Goal: Task Accomplishment & Management: Use online tool/utility

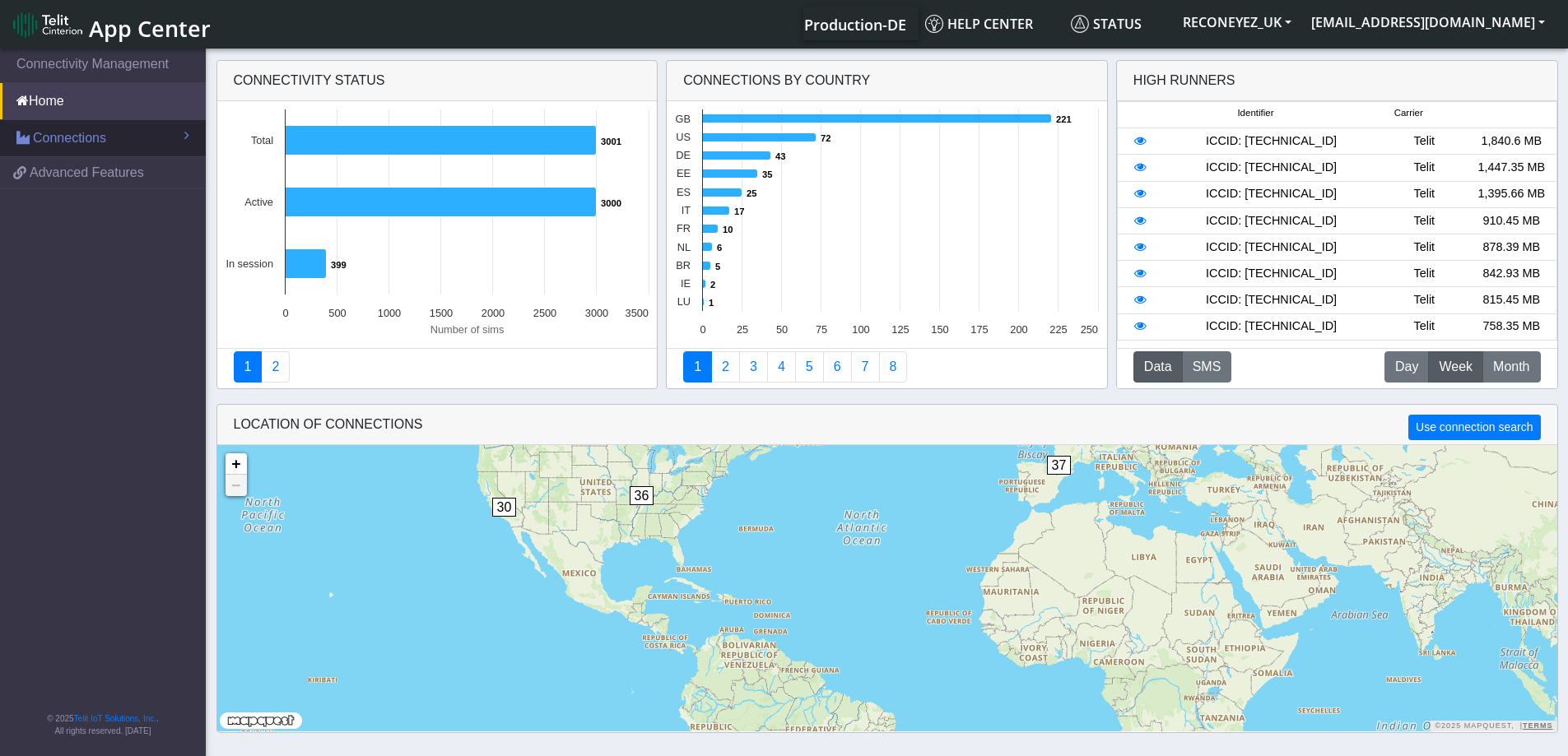
click at [105, 144] on span "Connections" at bounding box center [69, 138] width 73 height 20
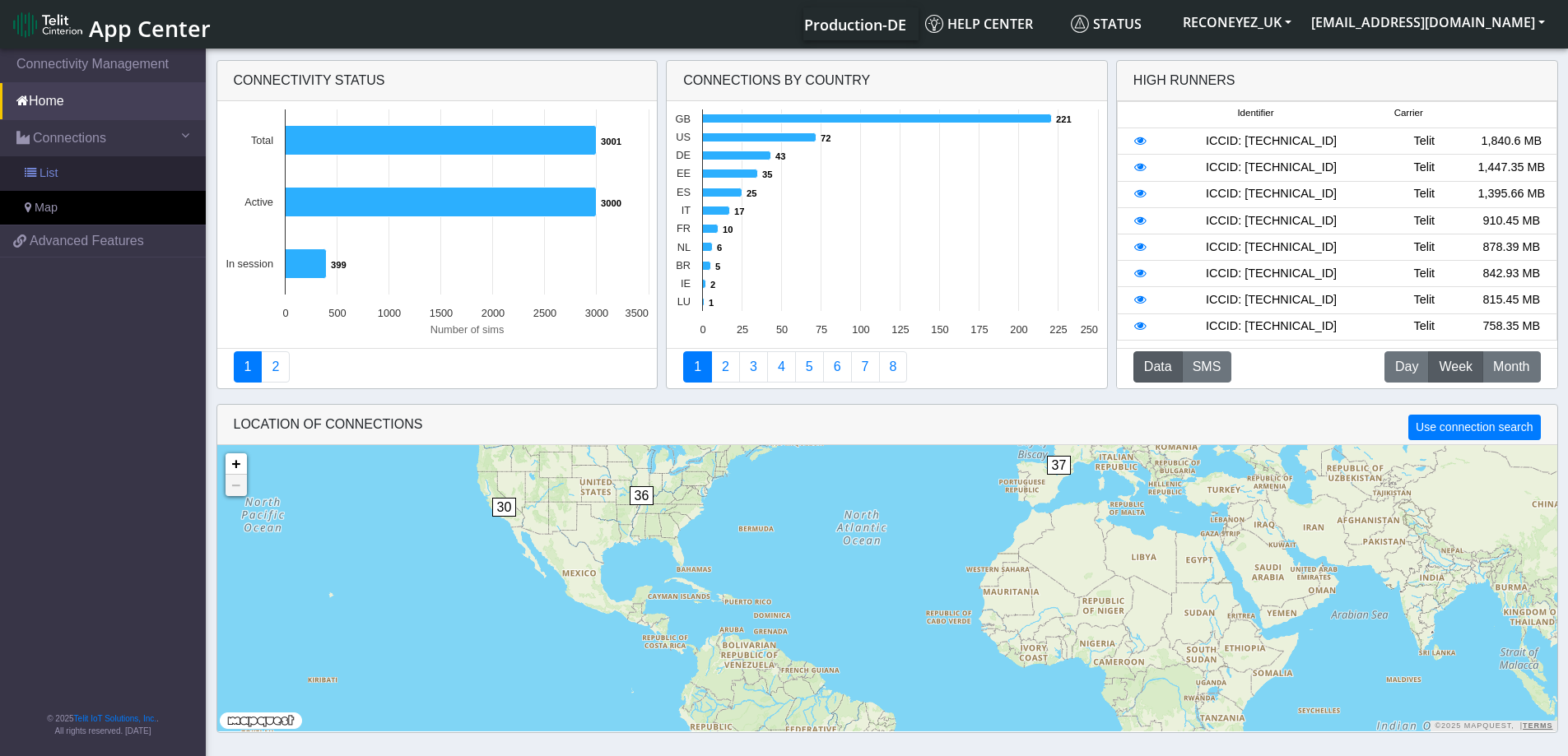
click at [93, 170] on link "List" at bounding box center [103, 173] width 205 height 35
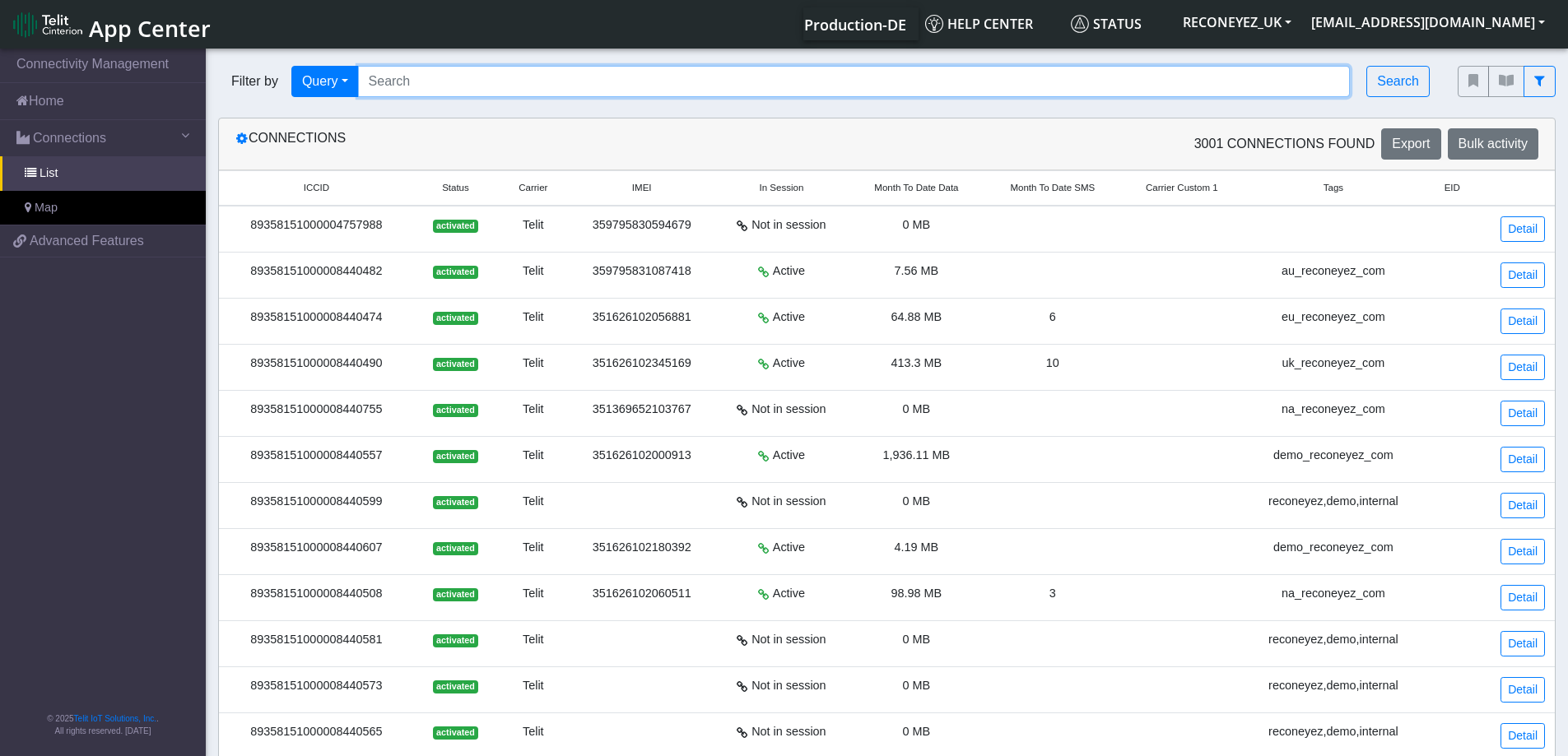
paste input "89358151000008421896"
type input "89358151000008421896"
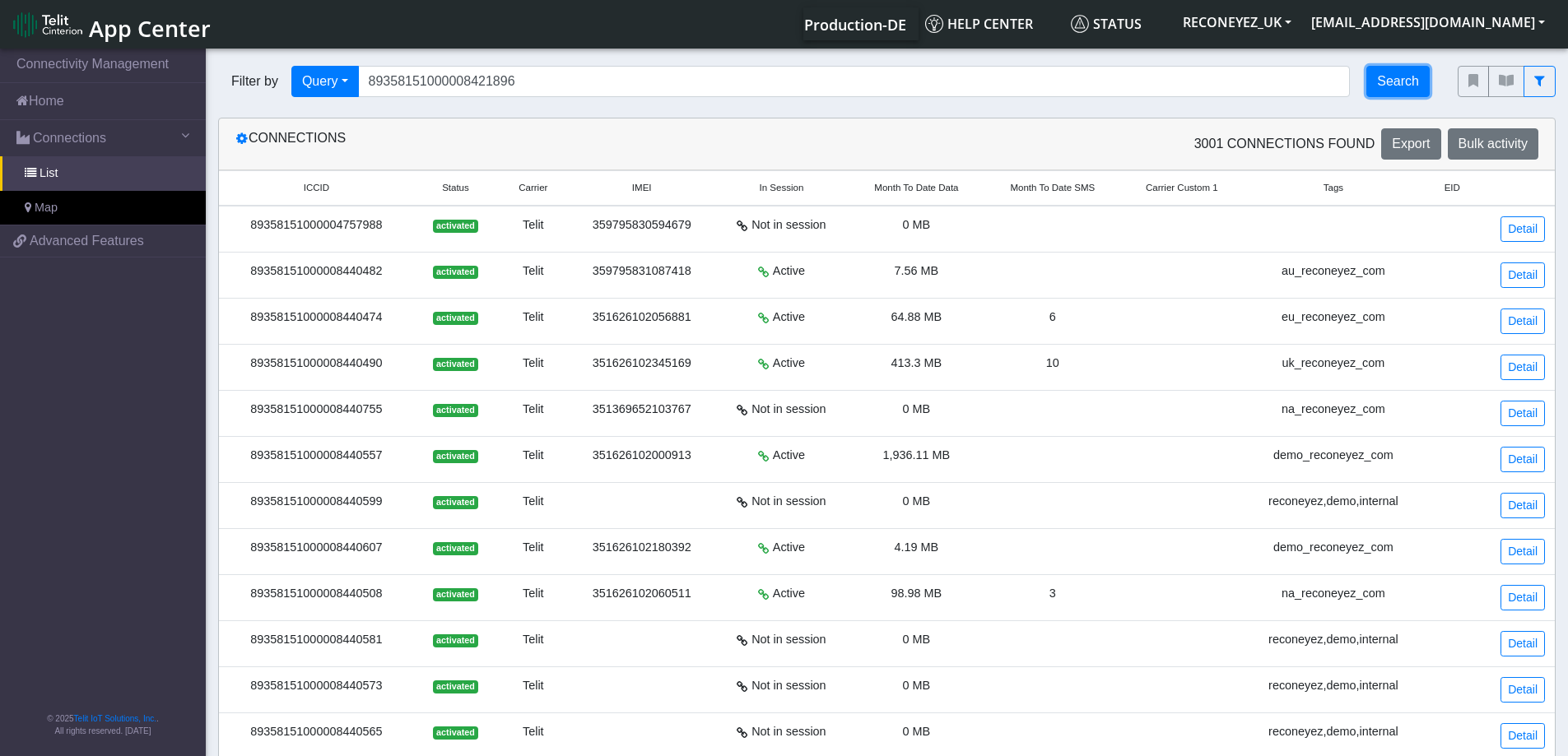
click at [1405, 88] on button "Search" at bounding box center [1398, 81] width 64 height 31
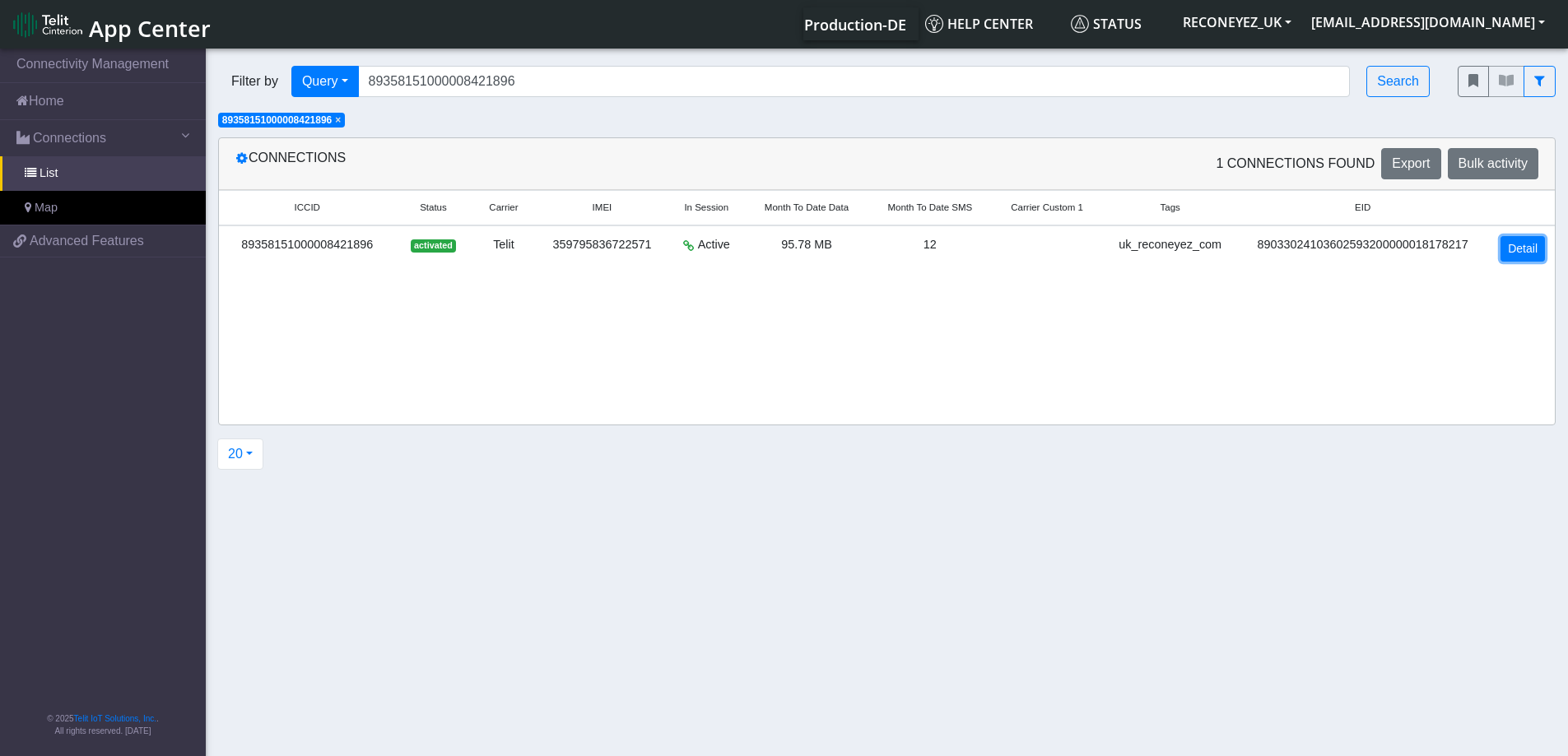
click at [1519, 249] on link "Detail" at bounding box center [1523, 248] width 45 height 25
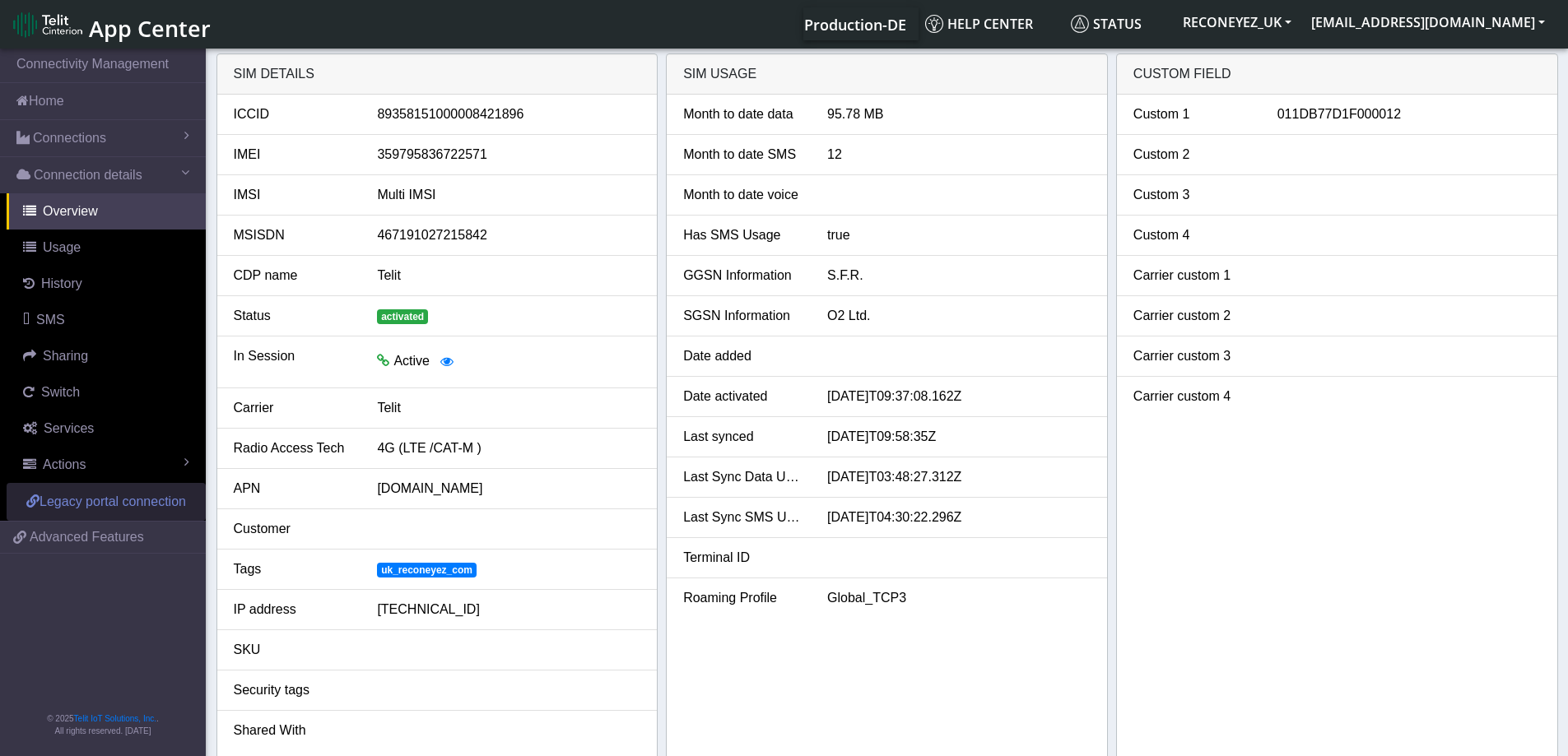
click at [121, 483] on link "Legacy portal connection" at bounding box center [106, 501] width 199 height 38
click at [102, 470] on link "Actions" at bounding box center [106, 465] width 199 height 36
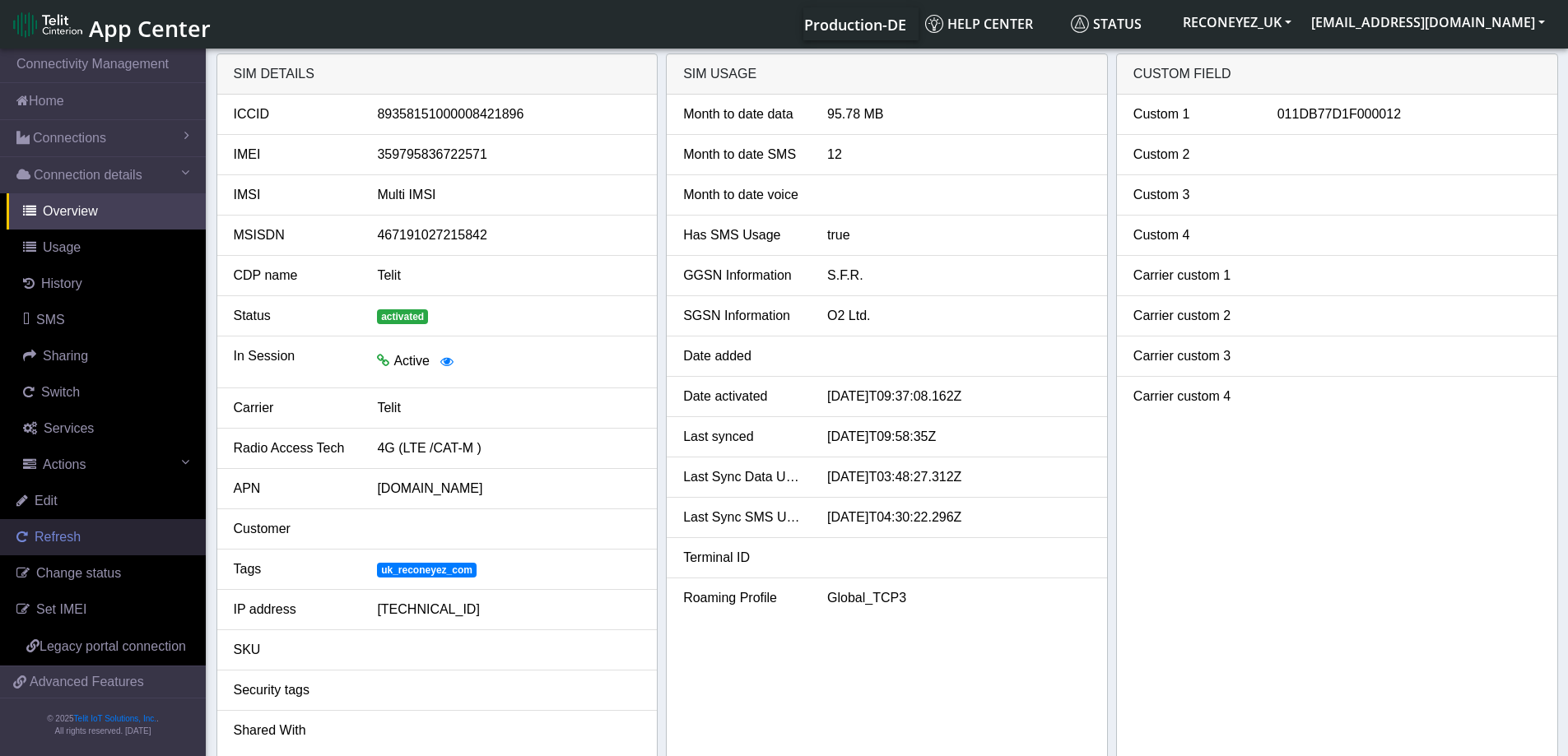
click at [77, 539] on span "Refresh" at bounding box center [57, 537] width 46 height 14
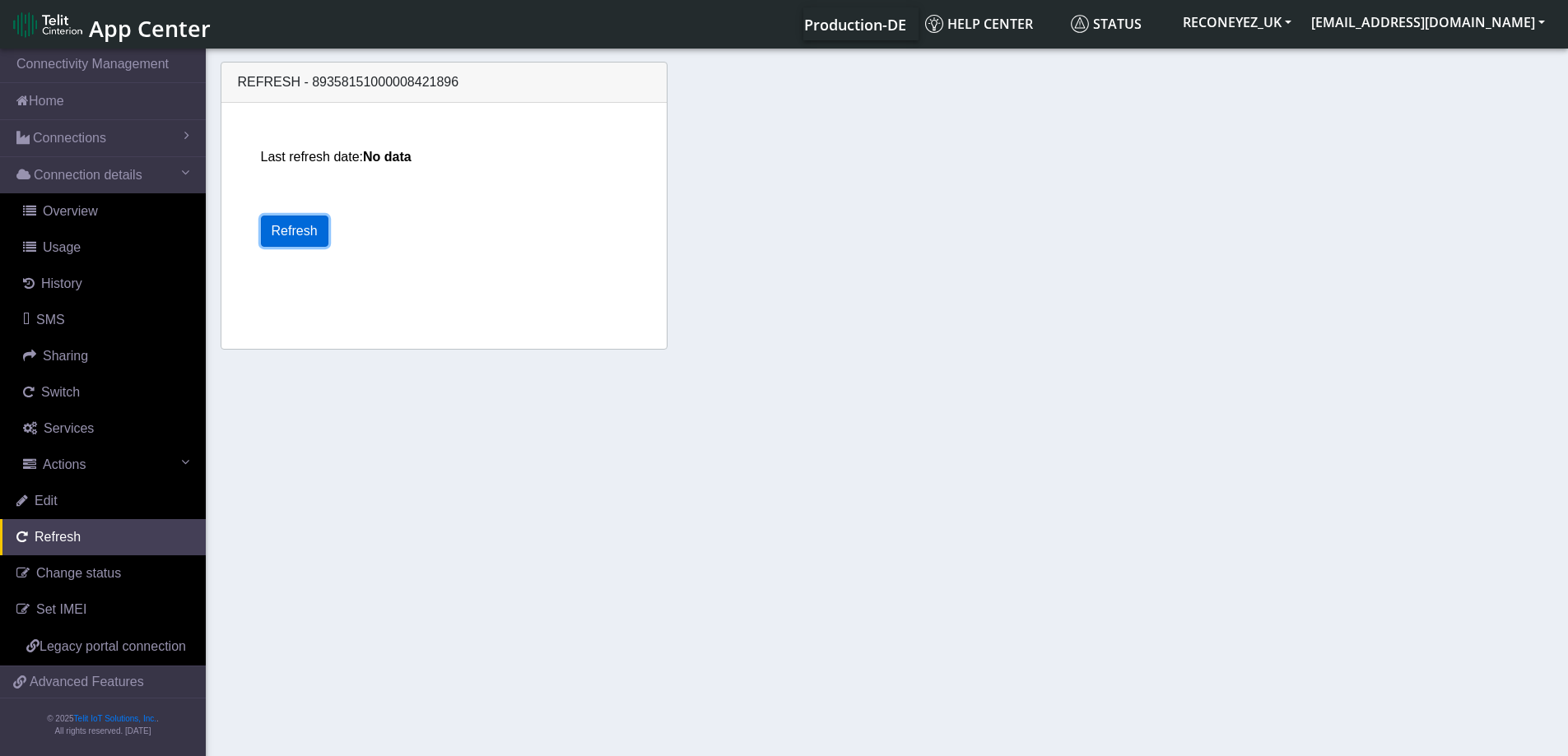
click at [313, 218] on button "Refresh" at bounding box center [294, 231] width 67 height 31
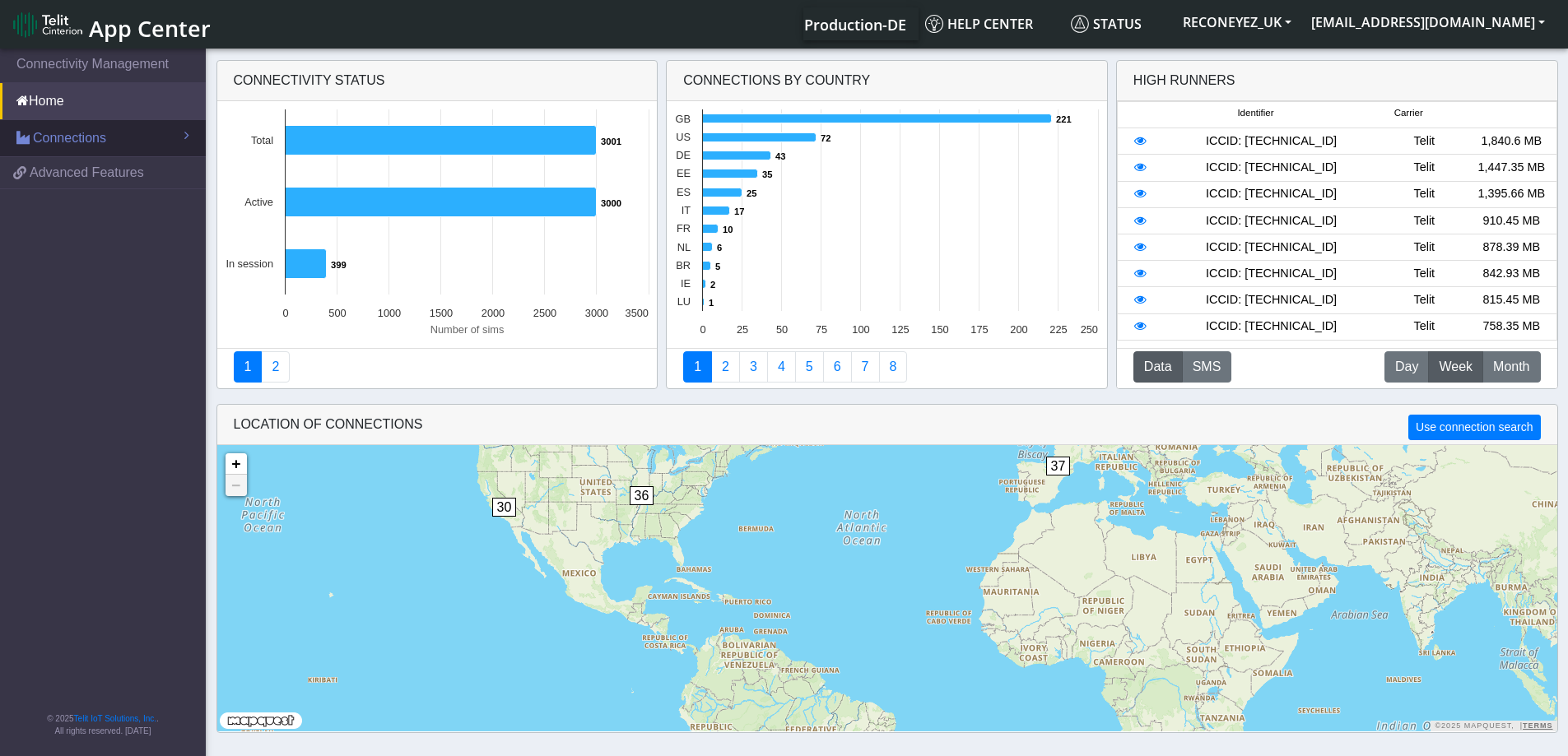
click at [75, 143] on span "Connections" at bounding box center [69, 138] width 73 height 20
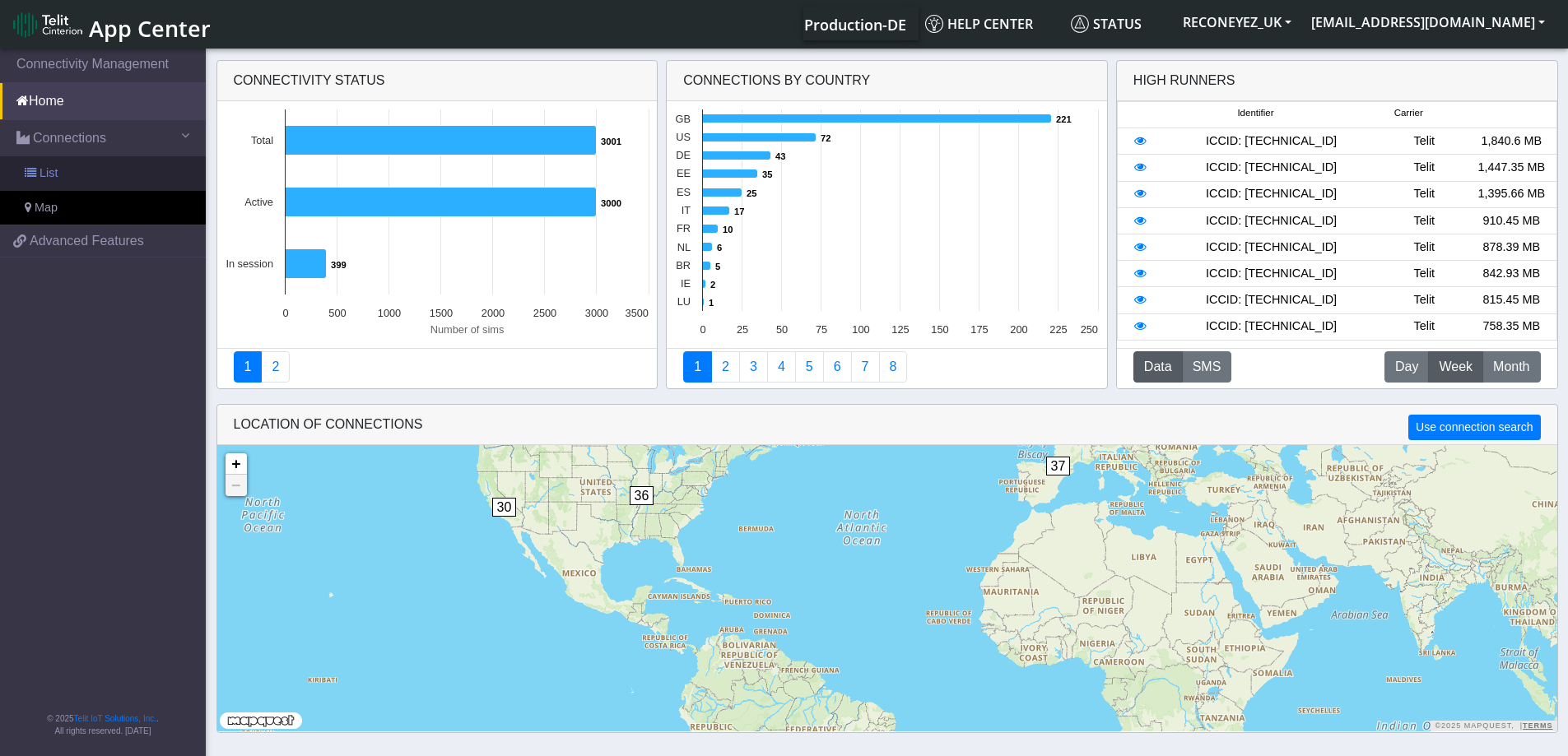
click at [72, 174] on link "List" at bounding box center [103, 173] width 205 height 35
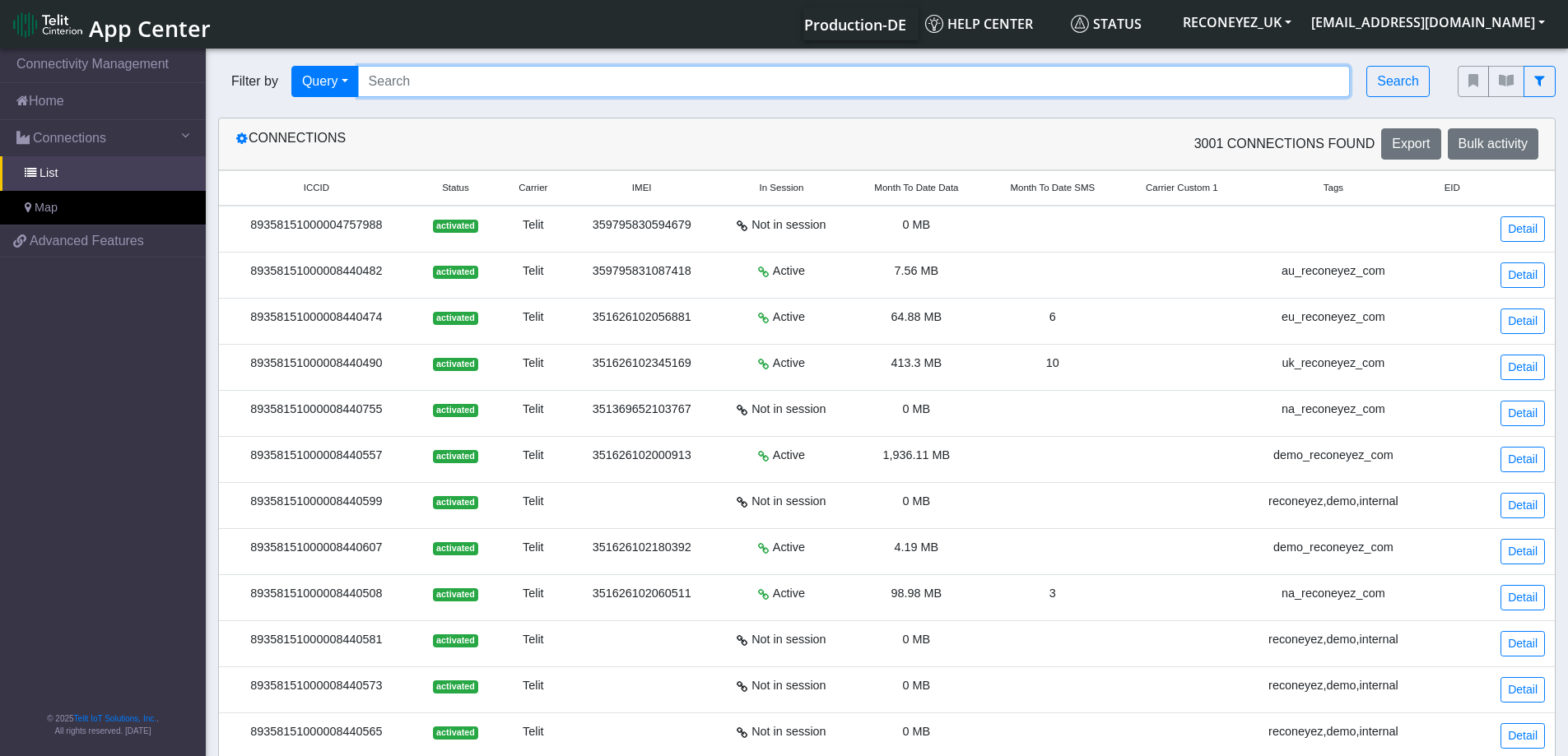
paste input "89358151000008421896"
type input "89358151000008421896"
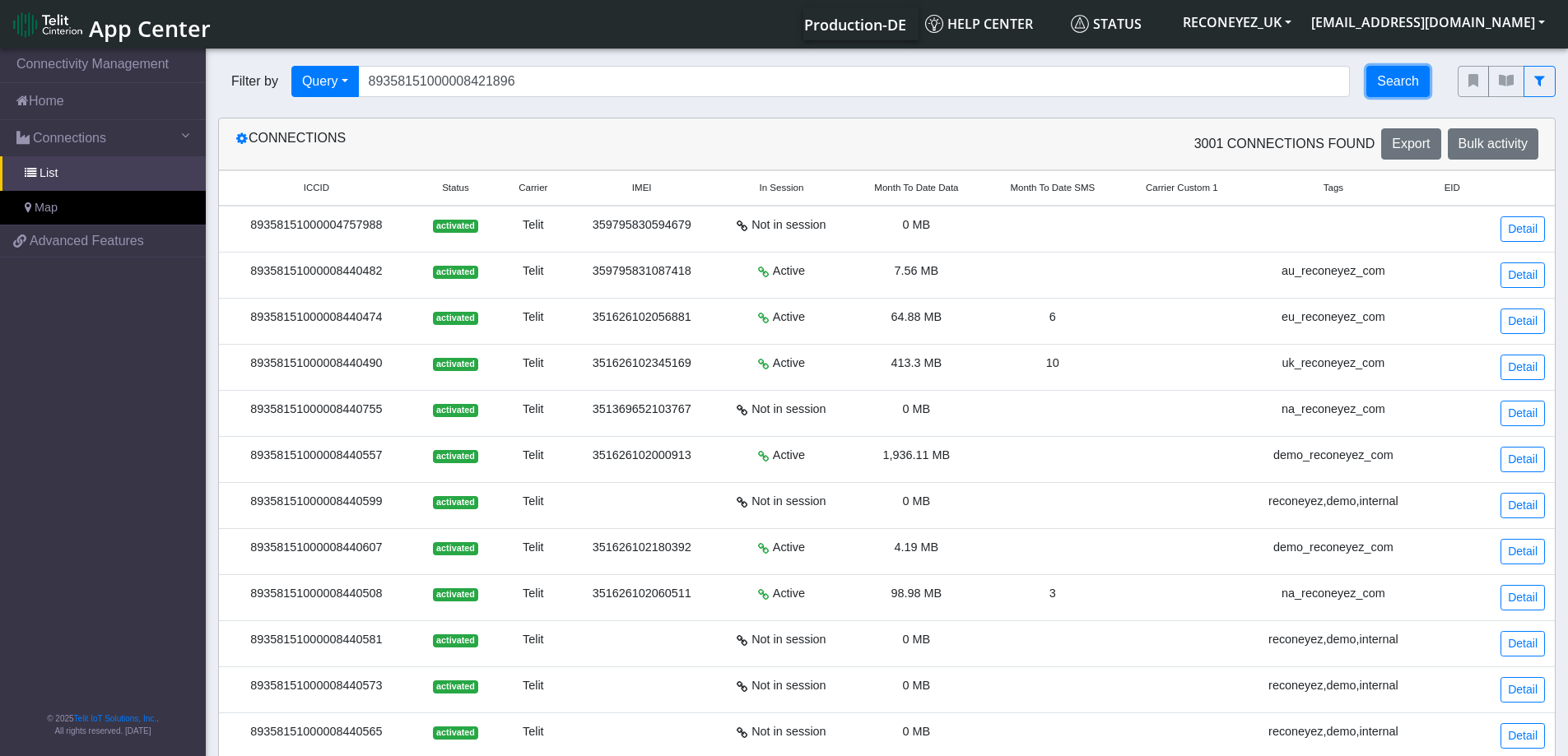
click at [1390, 85] on button "Search" at bounding box center [1398, 81] width 64 height 31
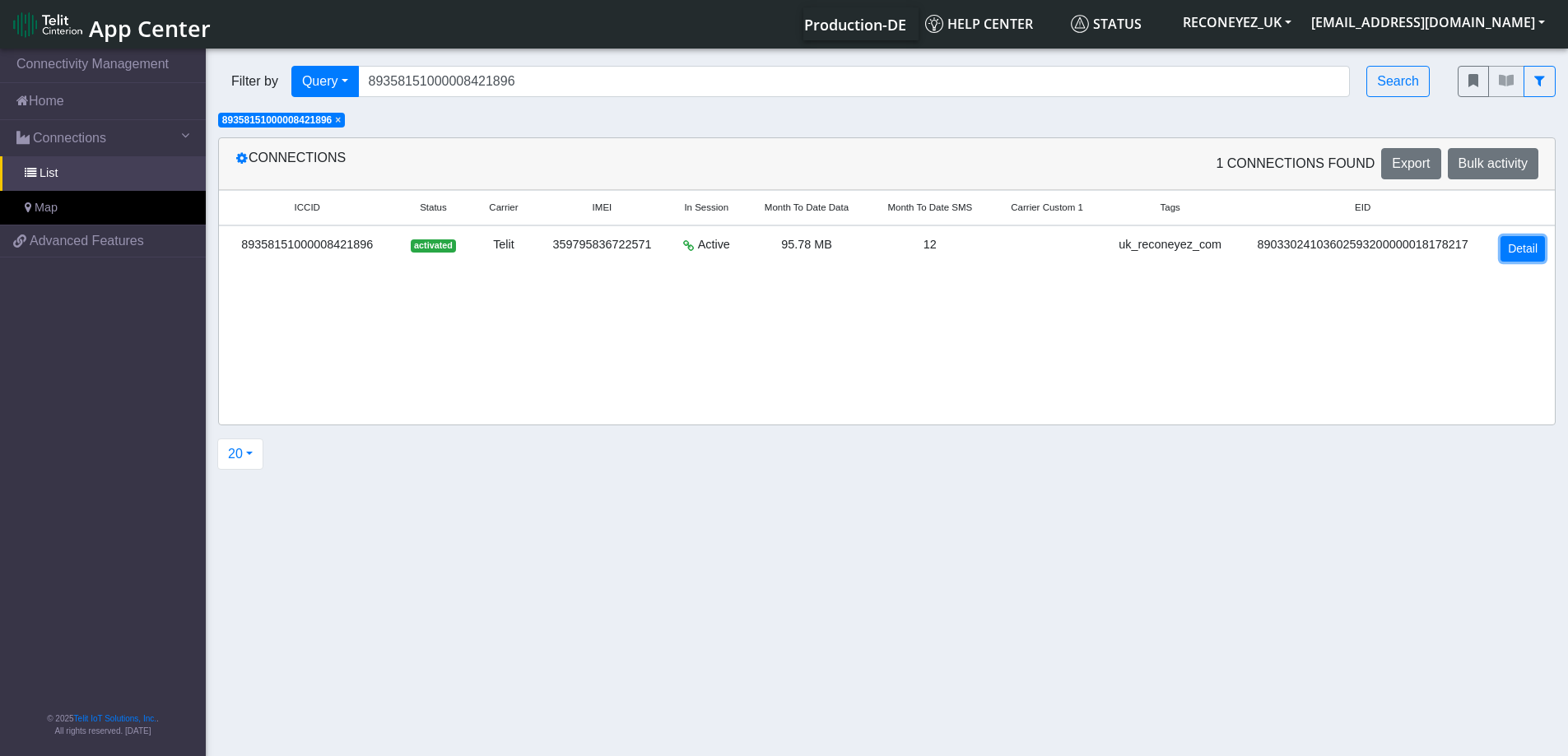
click at [1526, 240] on link "Detail" at bounding box center [1523, 248] width 45 height 25
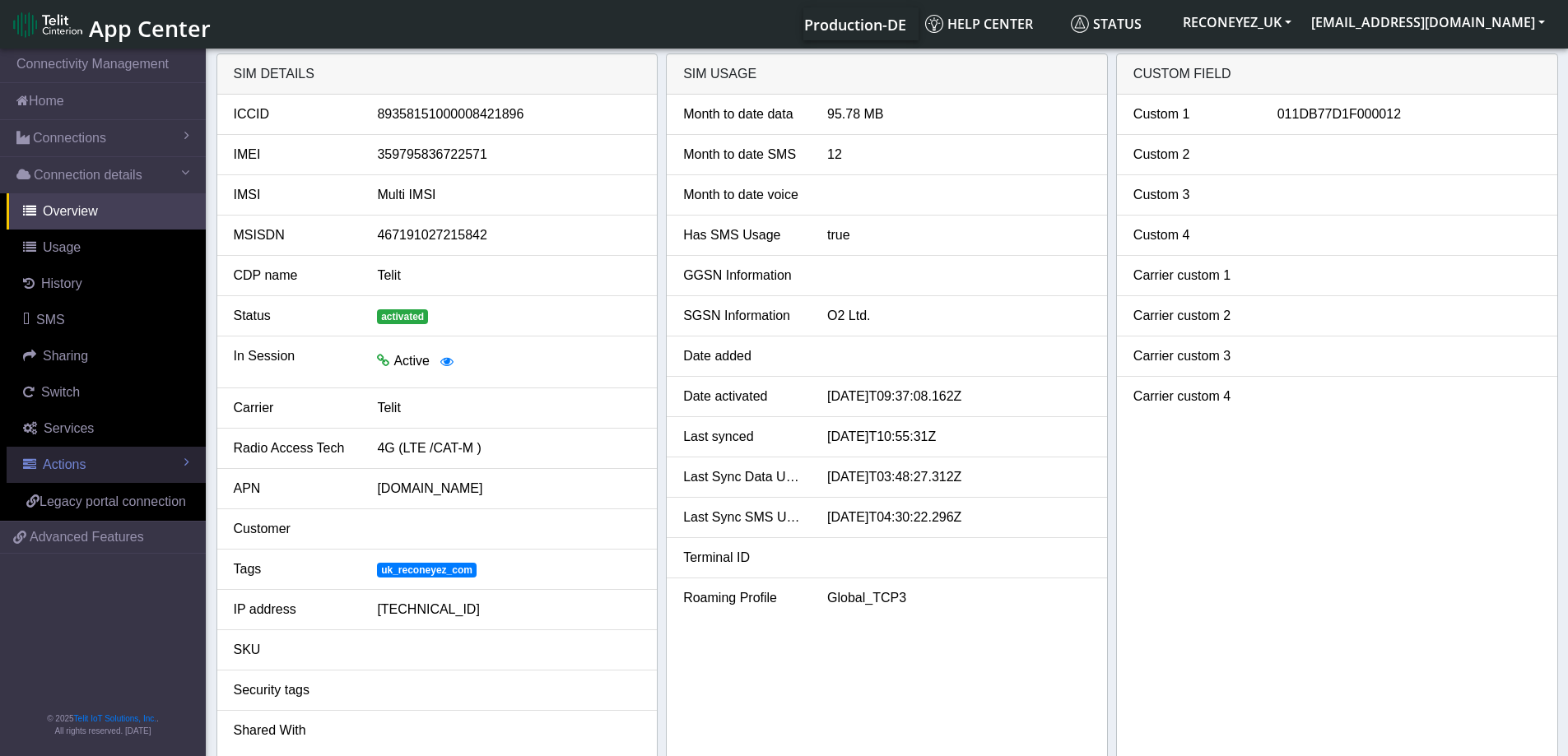
click at [105, 464] on link "Actions" at bounding box center [106, 465] width 199 height 36
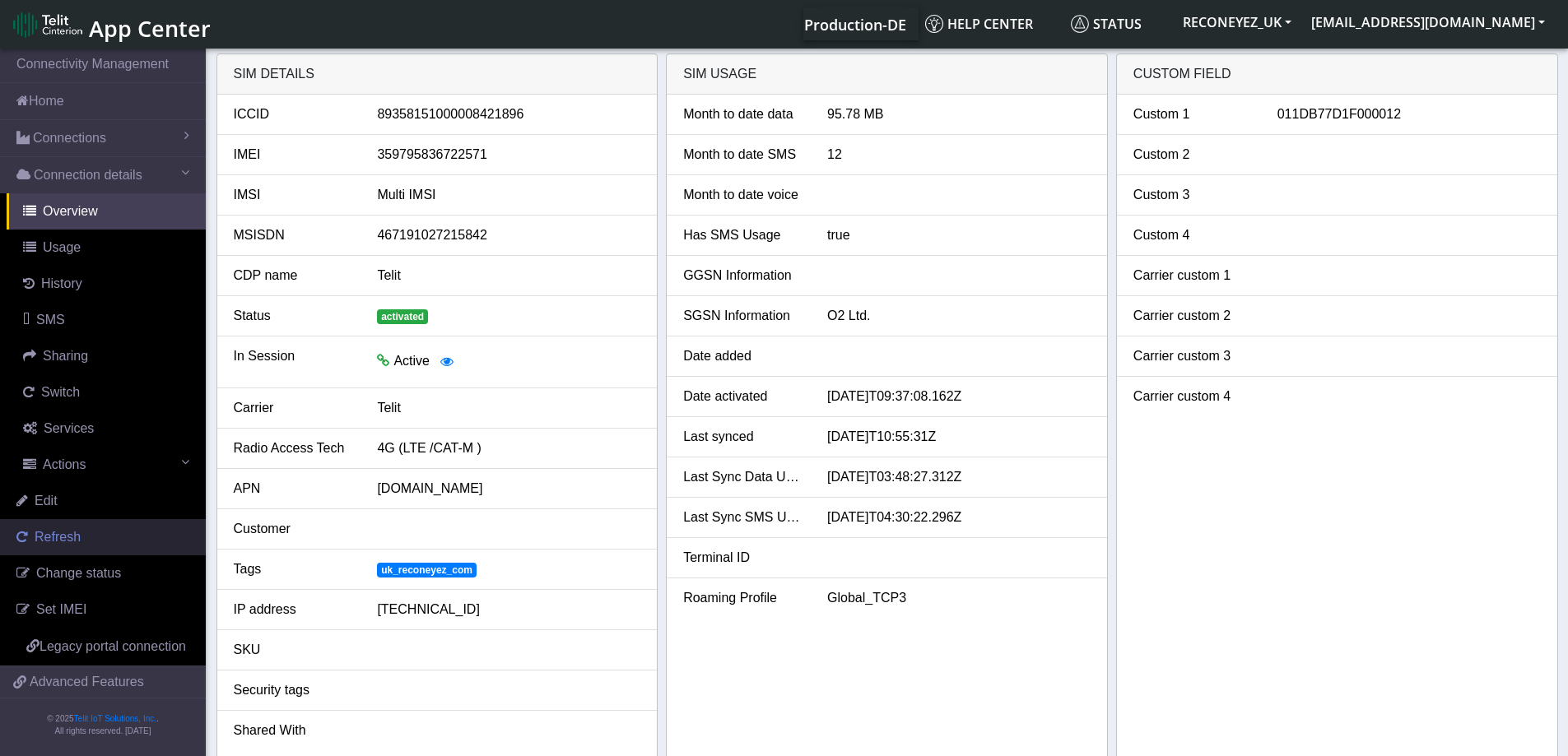
click at [99, 530] on link "Refresh" at bounding box center [103, 537] width 205 height 36
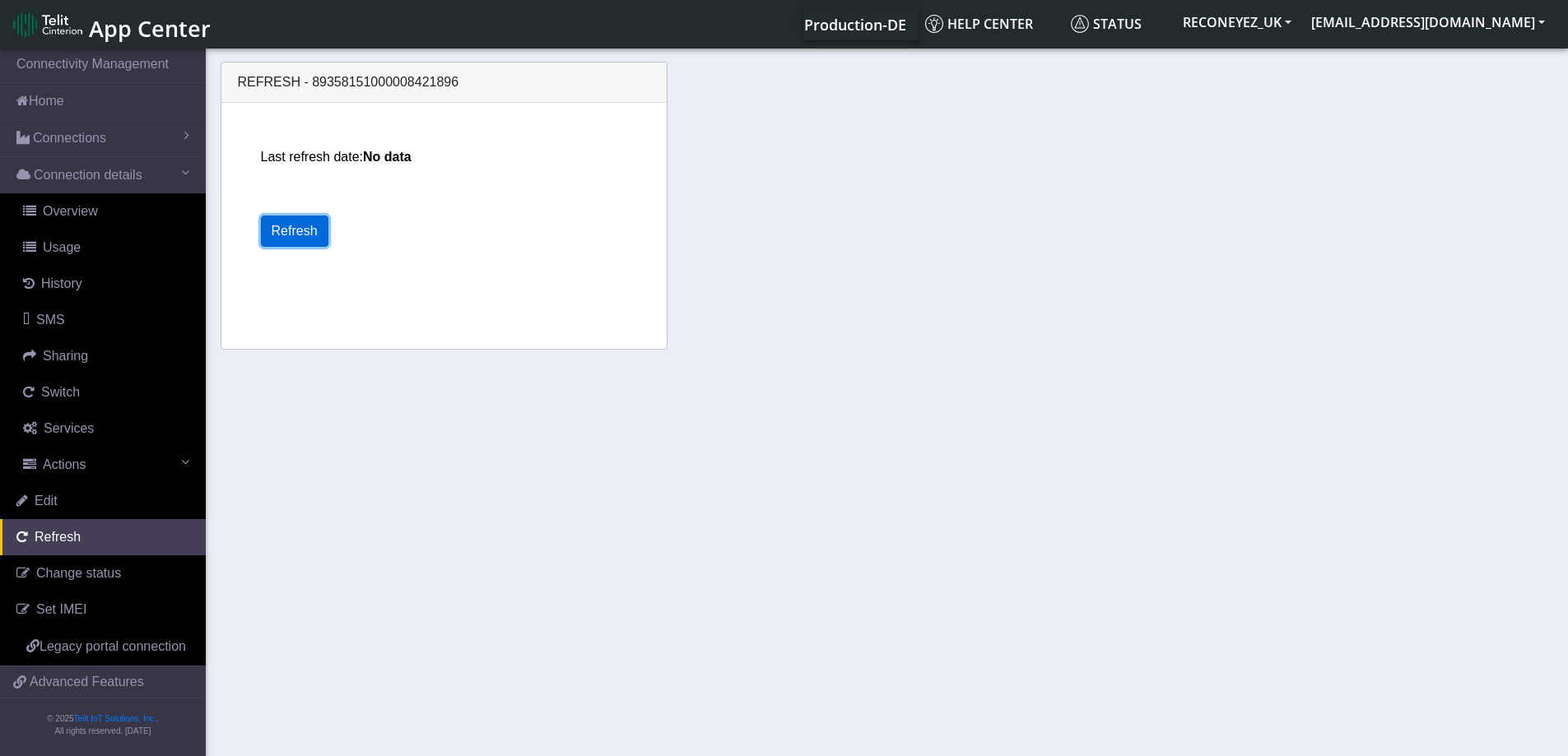
click at [289, 228] on button "Refresh" at bounding box center [294, 231] width 67 height 31
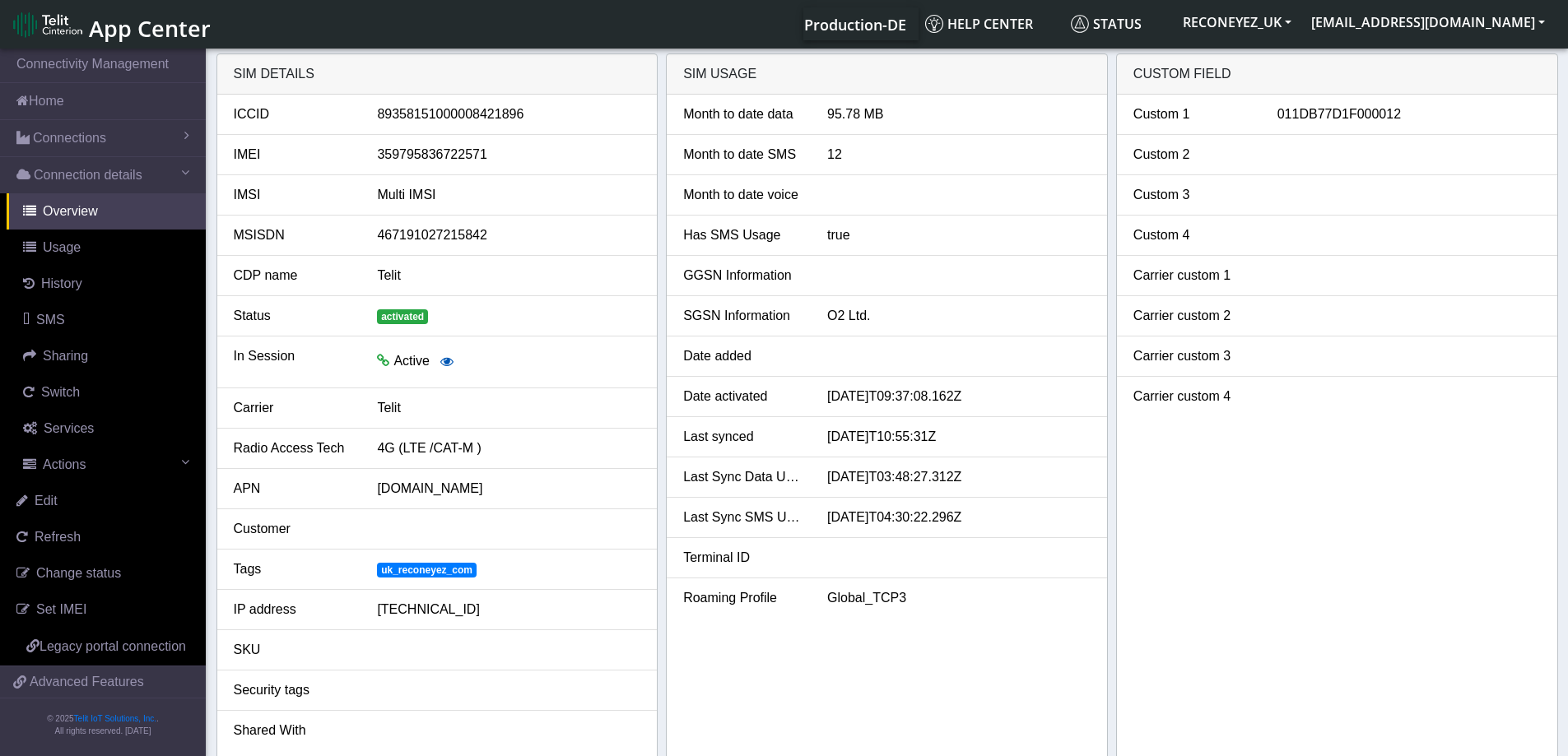
click at [441, 361] on icon "button" at bounding box center [447, 361] width 13 height 13
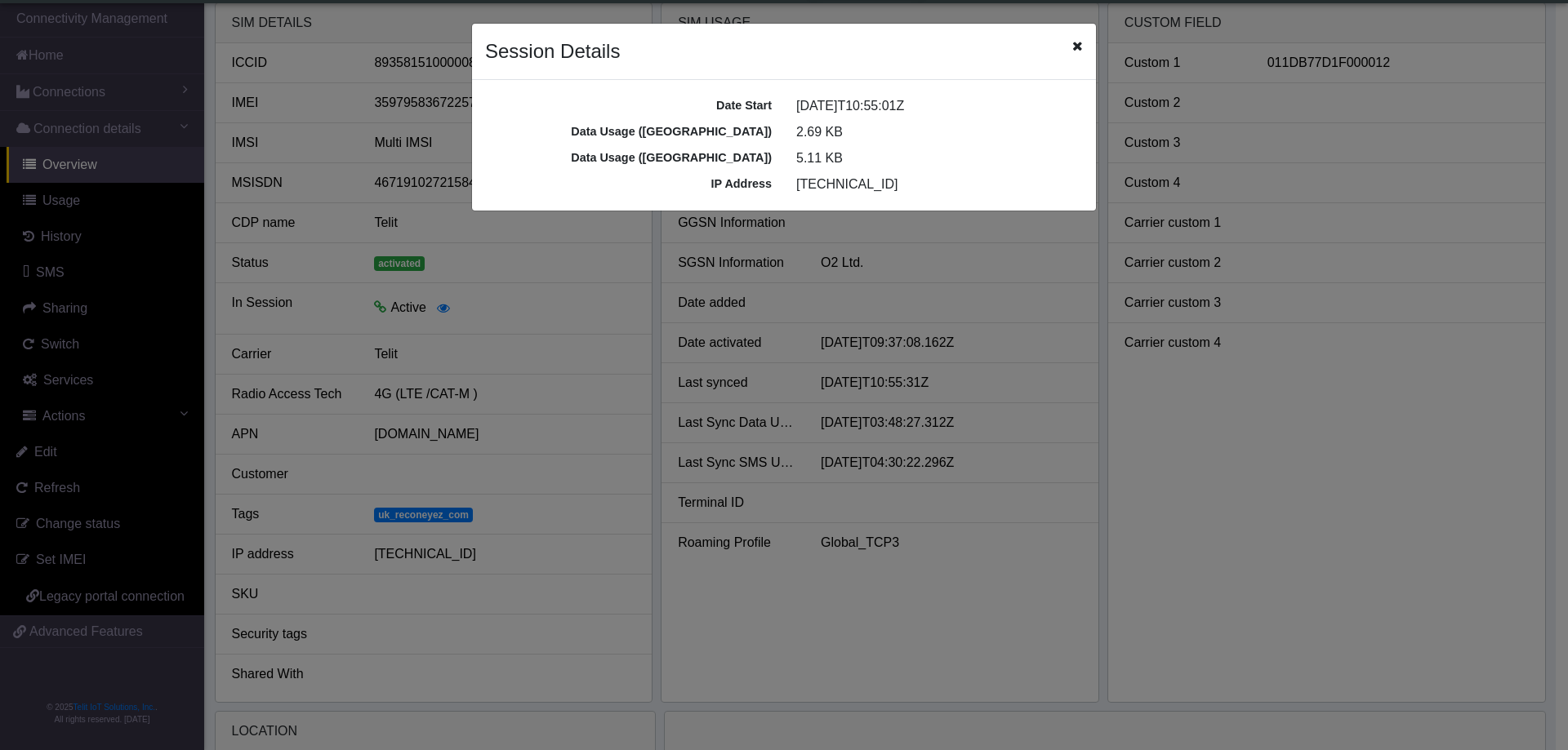
click at [1079, 51] on icon "Close" at bounding box center [1076, 45] width 10 height 13
